Goal: Task Accomplishment & Management: Manage account settings

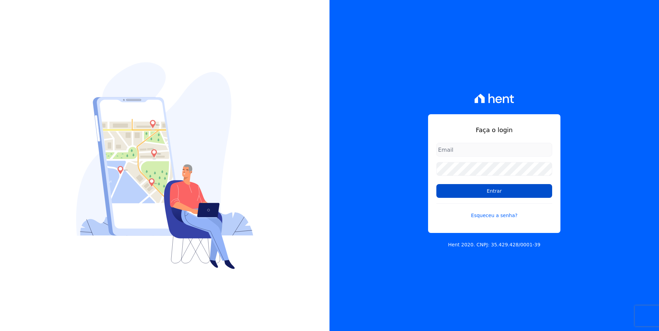
type input "moendasecopark2@gmail.com"
click at [531, 192] on input "Entrar" at bounding box center [494, 191] width 116 height 14
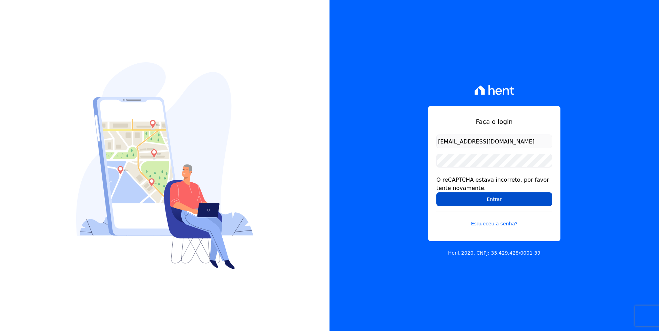
click at [534, 199] on input "Entrar" at bounding box center [494, 200] width 116 height 14
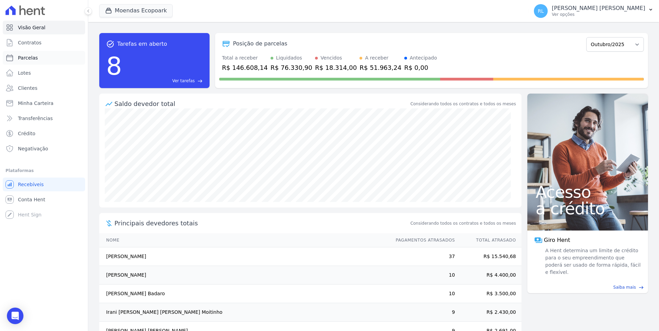
click at [37, 60] on link "Parcelas" at bounding box center [44, 58] width 82 height 14
select select
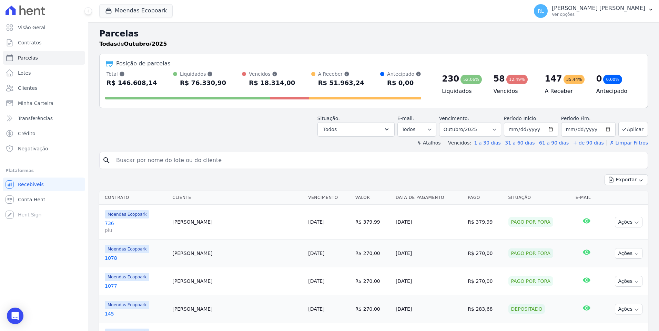
click at [131, 162] on input "search" at bounding box center [378, 161] width 533 height 14
type input "1069"
select select
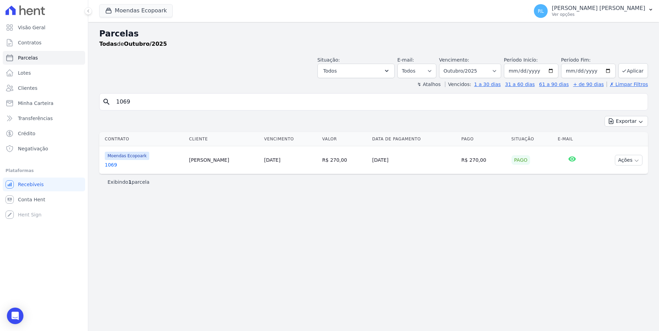
drag, startPoint x: 129, startPoint y: 102, endPoint x: 94, endPoint y: 101, distance: 34.8
click at [94, 101] on div "Parcelas Todas de Outubro/2025 Situação: Agendado Em Aberto Pago Processando Ca…" at bounding box center [373, 176] width 570 height 309
type input "1070"
select select
click at [628, 163] on button "Ações" at bounding box center [629, 160] width 28 height 11
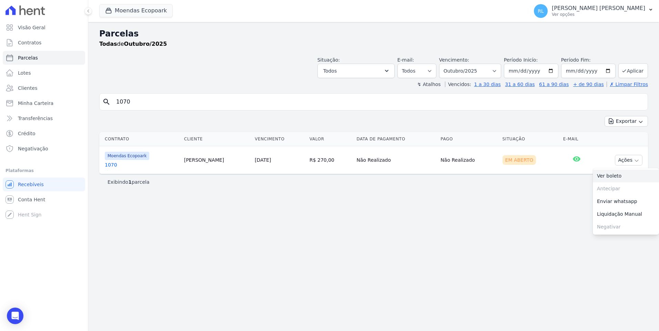
click at [613, 178] on link "Ver boleto" at bounding box center [625, 176] width 66 height 13
click at [111, 167] on link "1070" at bounding box center [142, 165] width 74 height 7
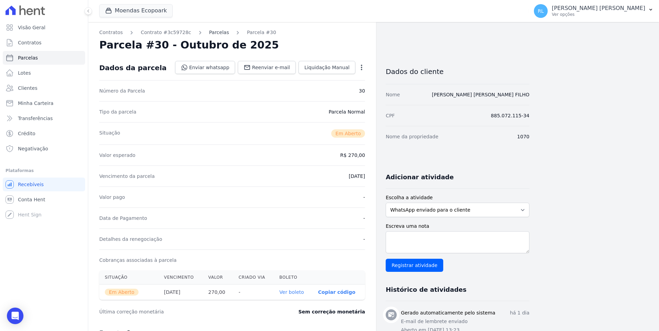
click at [209, 34] on link "Parcelas" at bounding box center [219, 32] width 20 height 7
click at [209, 31] on link "Parcelas" at bounding box center [219, 32] width 20 height 7
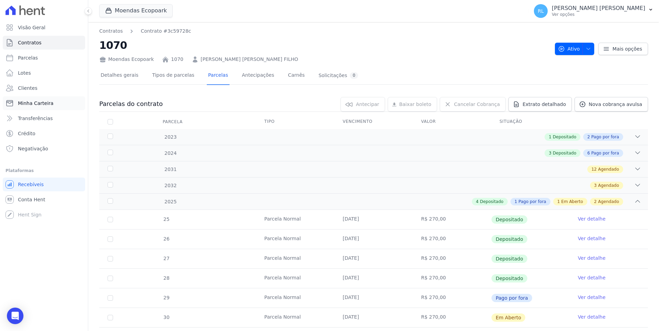
click at [43, 100] on span "Minha Carteira" at bounding box center [35, 103] width 35 height 7
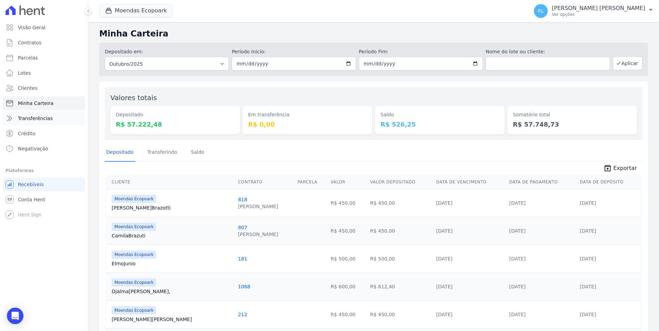
click at [43, 118] on span "Transferências" at bounding box center [35, 118] width 35 height 7
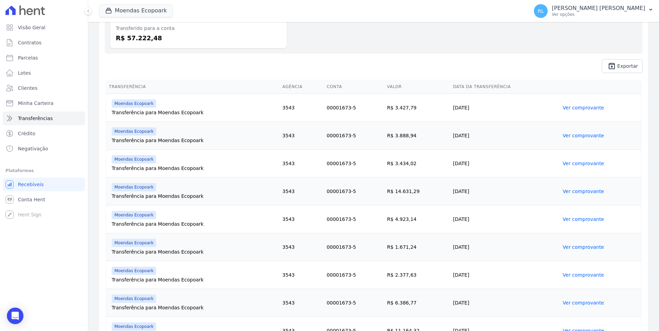
scroll to position [178, 0]
